Goal: Transaction & Acquisition: Purchase product/service

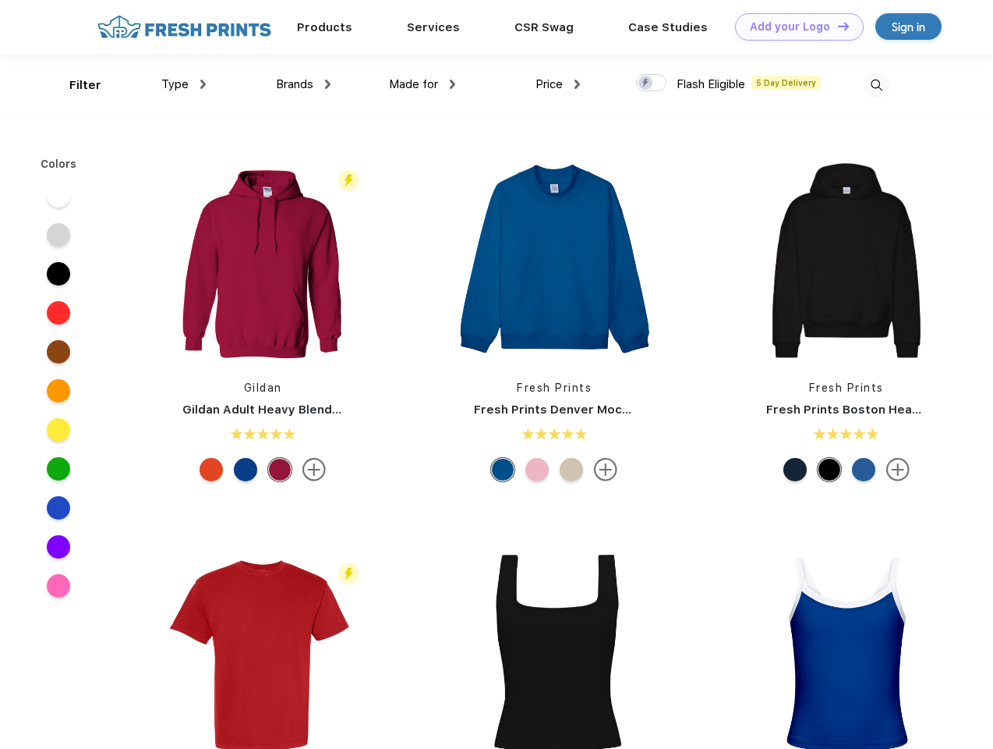
scroll to position [1, 0]
click at [794, 27] on link "Add your Logo Design Tool" at bounding box center [799, 26] width 129 height 27
click at [0, 0] on div "Design Tool" at bounding box center [0, 0] width 0 height 0
click at [837, 26] on link "Add your Logo Design Tool" at bounding box center [799, 26] width 129 height 27
click at [75, 85] on div "Filter" at bounding box center [85, 85] width 32 height 18
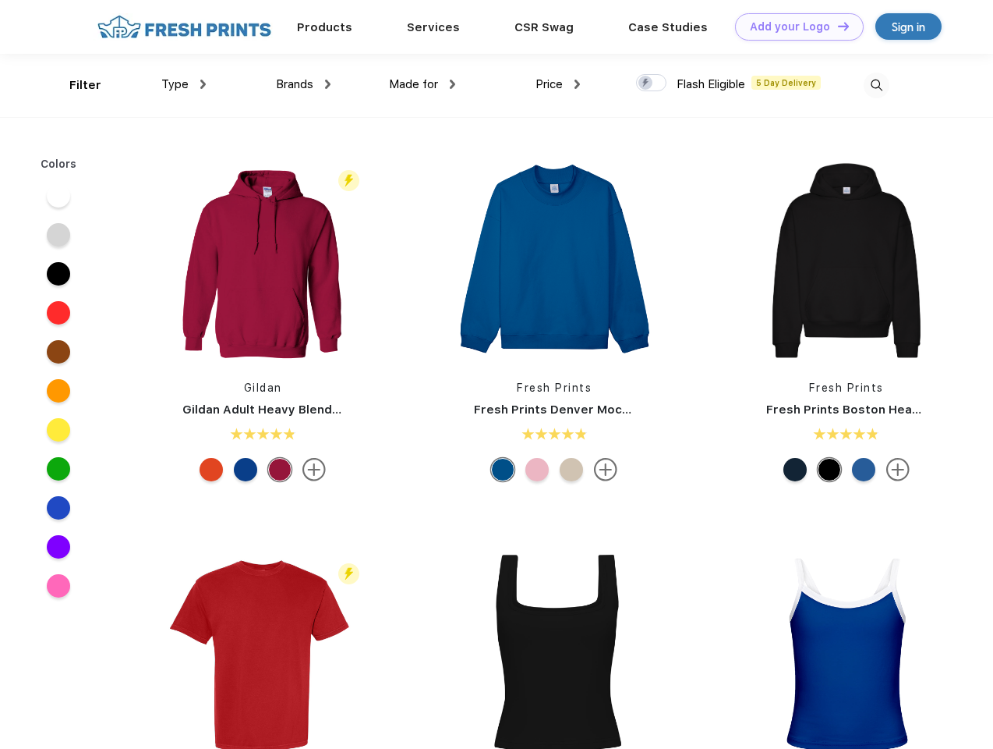
click at [184, 84] on span "Type" at bounding box center [174, 84] width 27 height 14
click at [303, 84] on span "Brands" at bounding box center [294, 84] width 37 height 14
click at [423, 84] on span "Made for" at bounding box center [413, 84] width 49 height 14
click at [558, 84] on span "Price" at bounding box center [549, 84] width 27 height 14
click at [652, 83] on div at bounding box center [651, 82] width 30 height 17
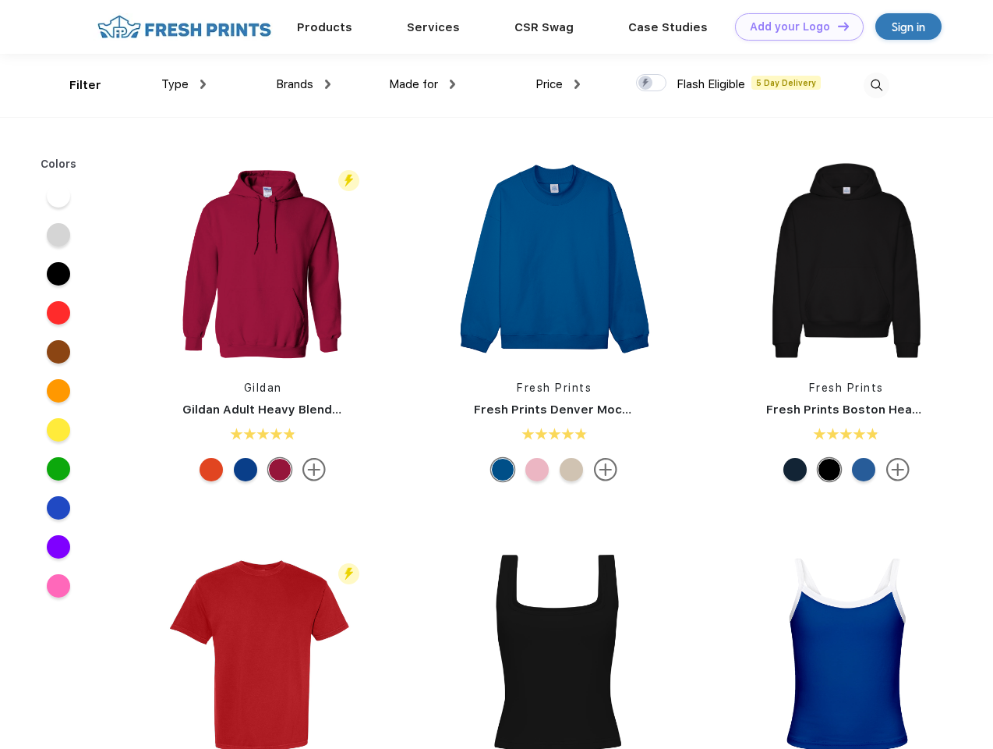
click at [646, 83] on input "checkbox" at bounding box center [641, 78] width 10 height 10
click at [876, 85] on img at bounding box center [877, 86] width 26 height 26
